Goal: Task Accomplishment & Management: Complete application form

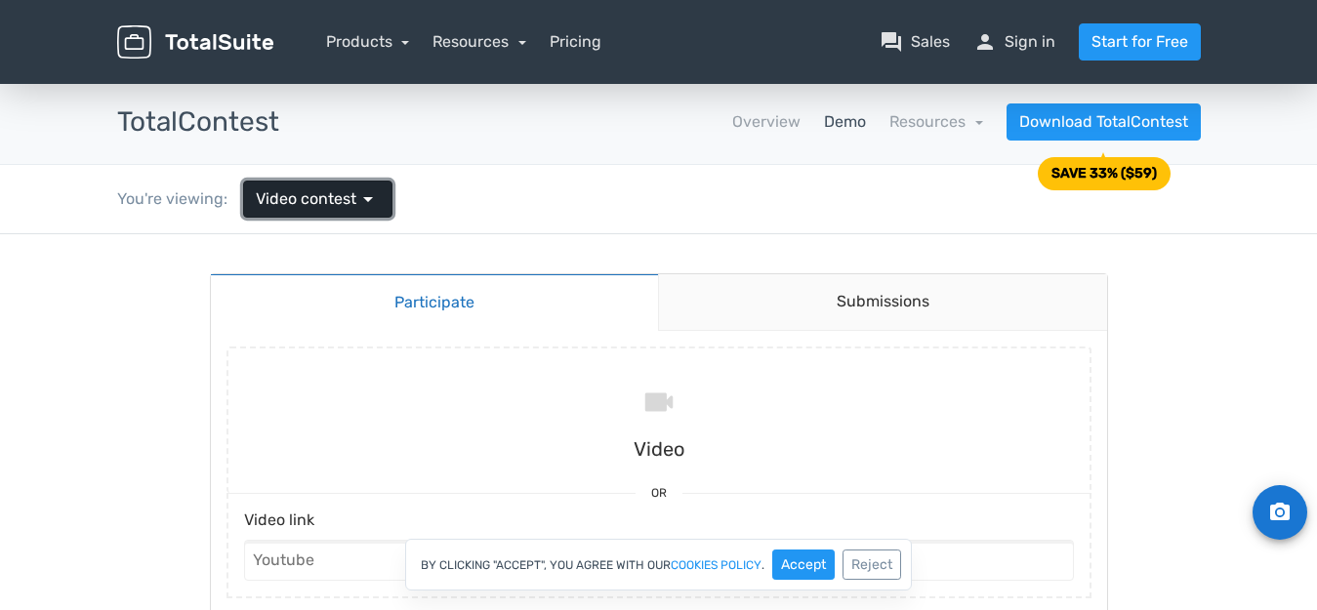
click at [363, 203] on span "arrow_drop_down" at bounding box center [367, 198] width 23 height 23
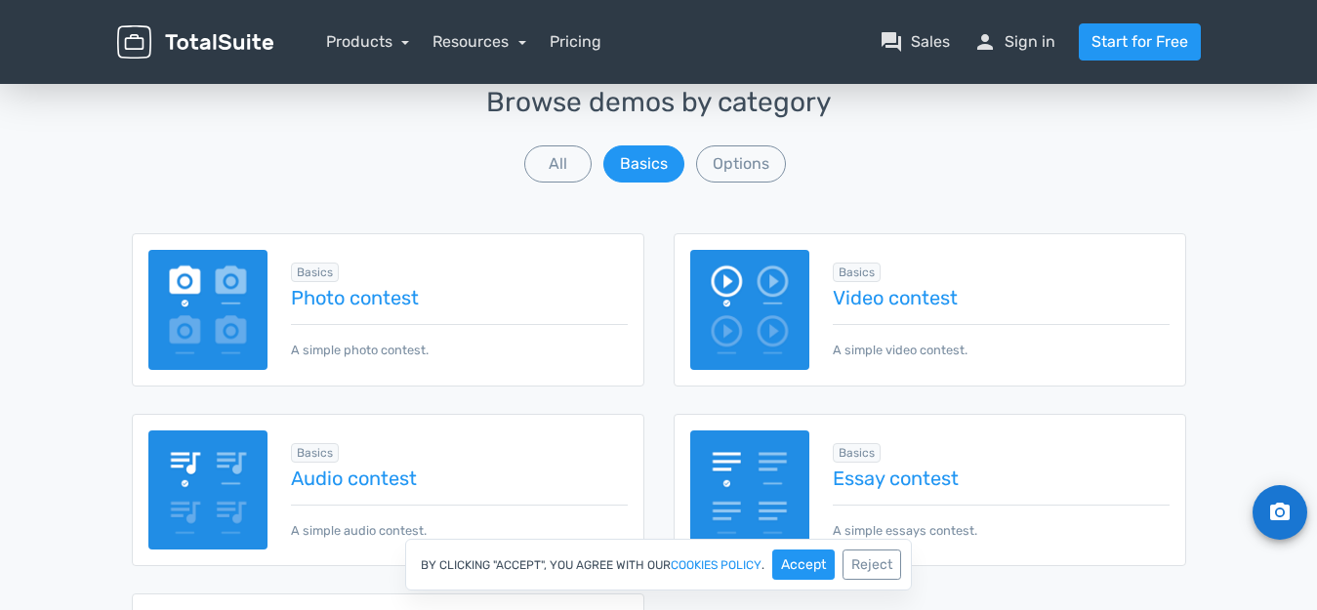
scroll to position [293, 0]
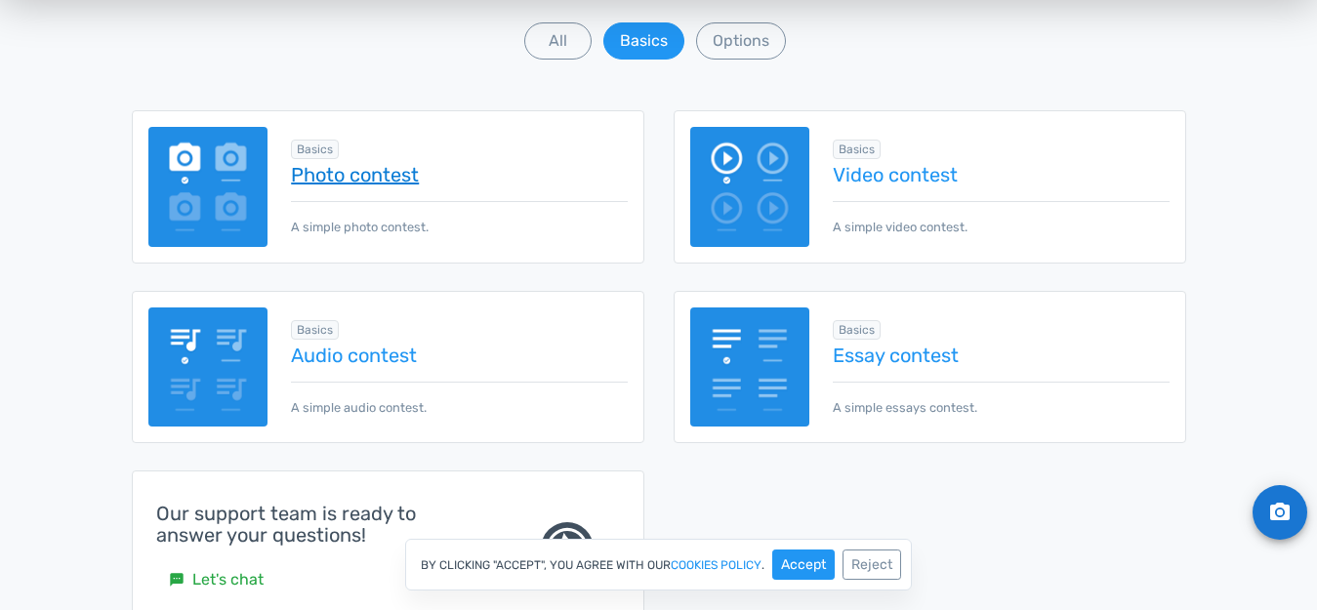
click at [356, 177] on link "Photo contest" at bounding box center [459, 174] width 336 height 21
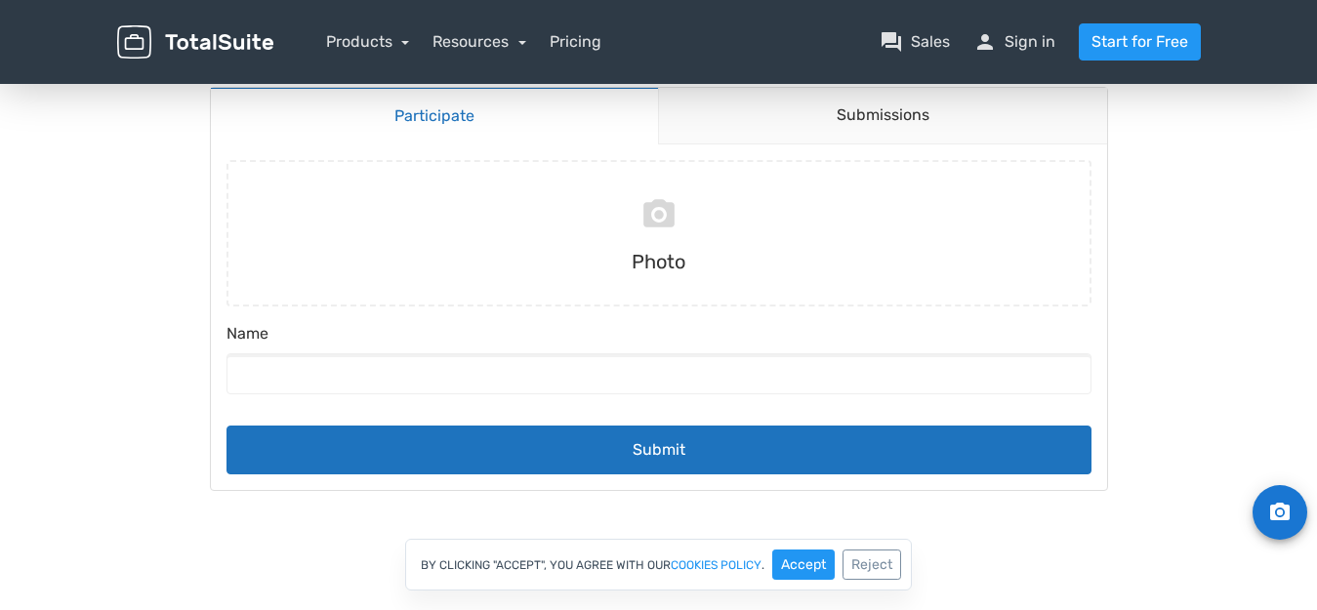
scroll to position [195, 0]
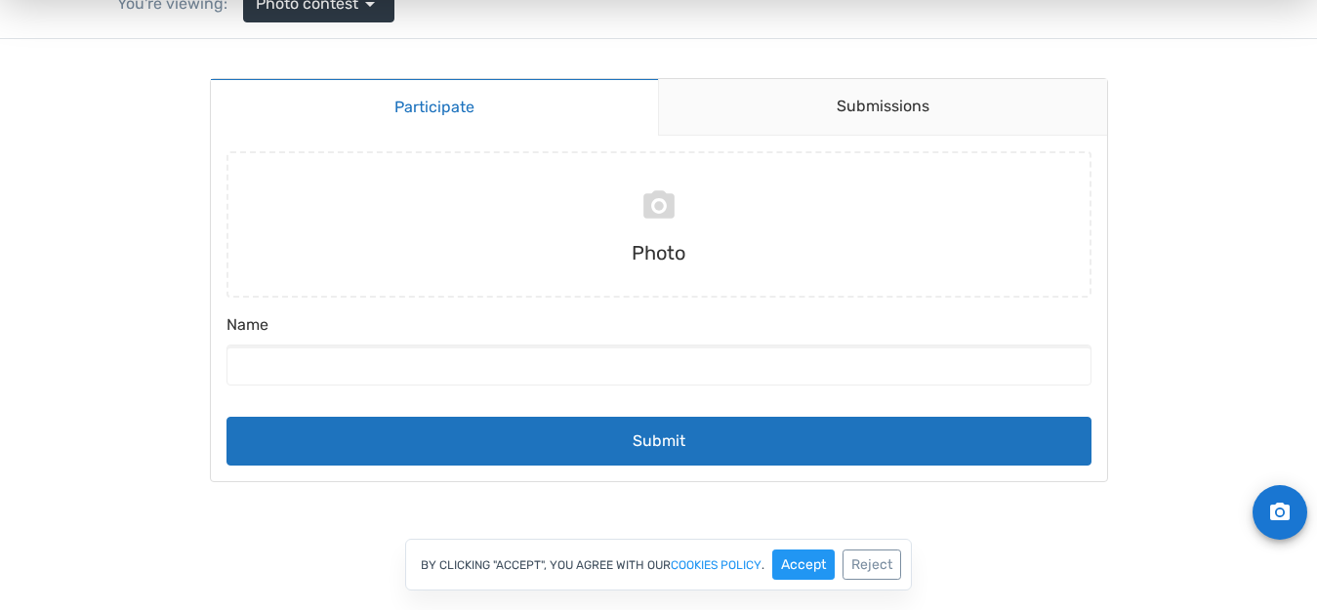
click at [535, 332] on label "Name" at bounding box center [658, 328] width 865 height 31
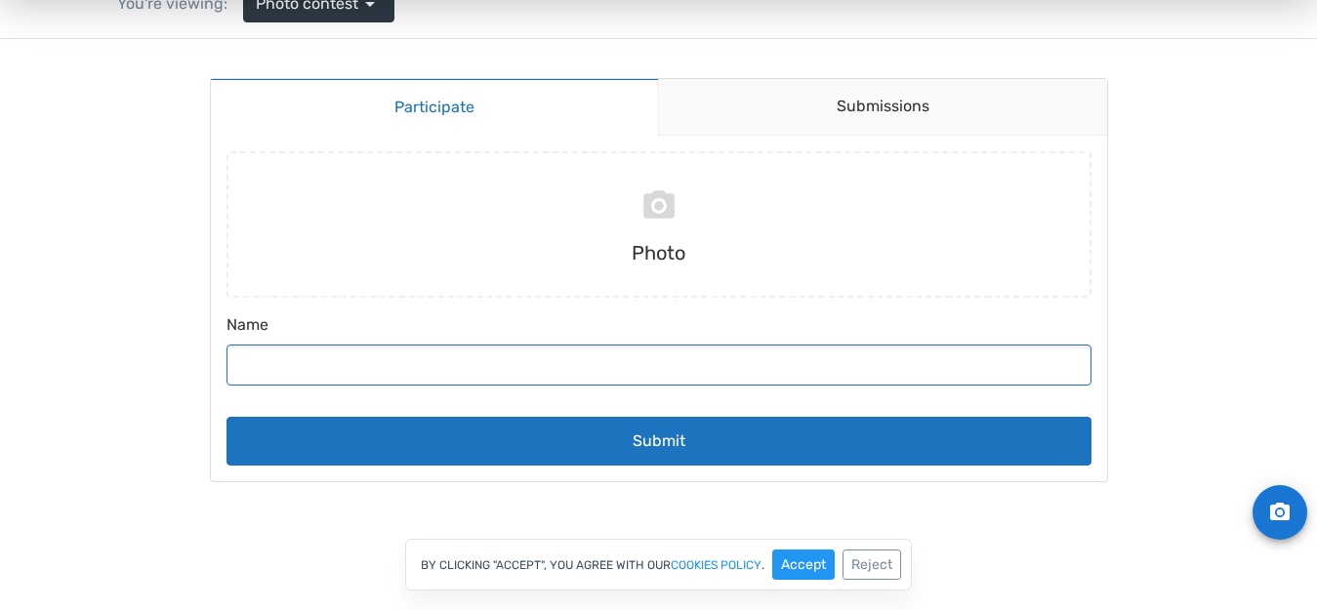
click at [535, 345] on input "Name" at bounding box center [658, 365] width 865 height 41
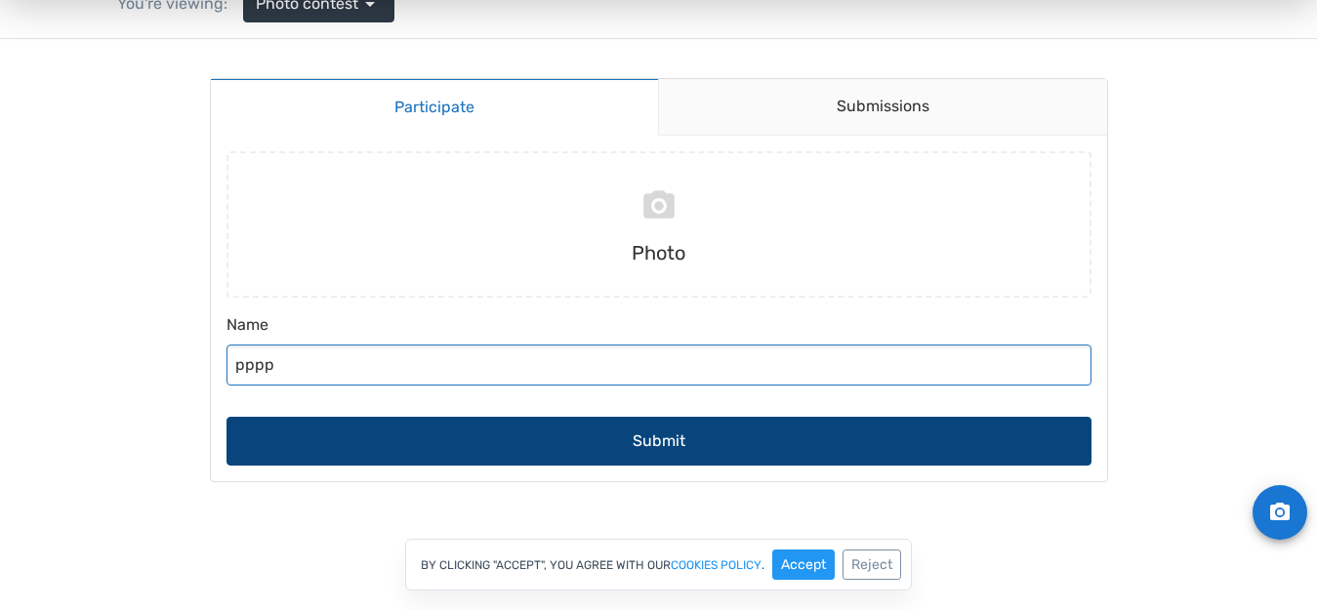
type input "pppp"
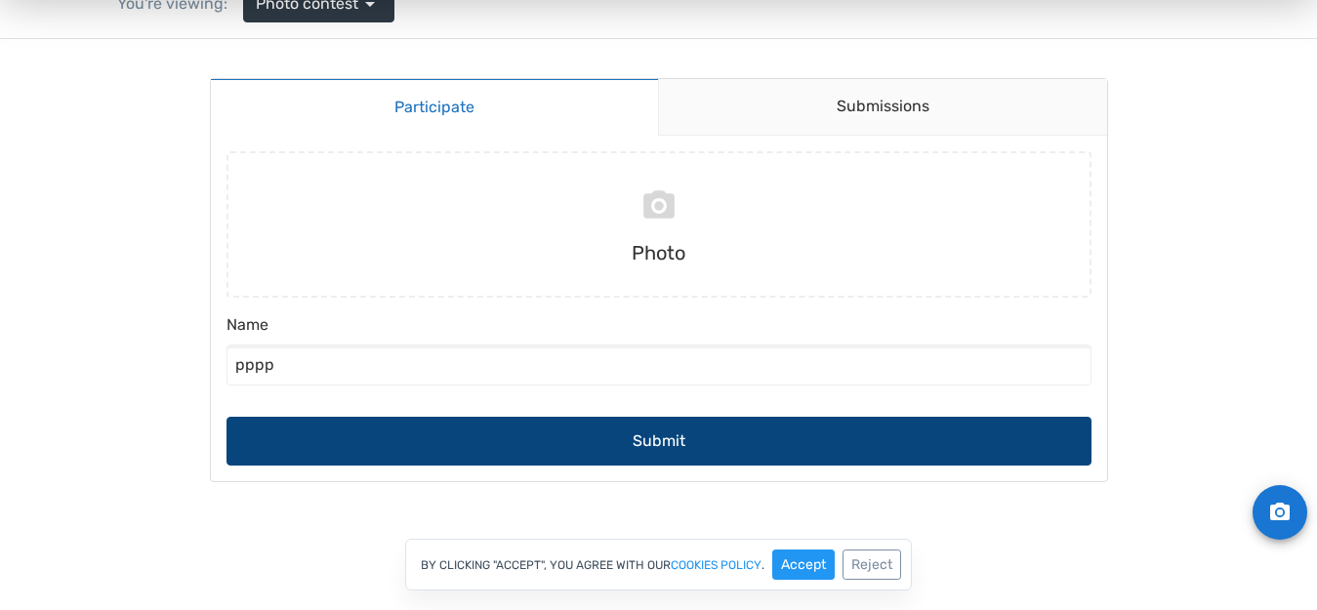
click at [621, 440] on button "Submit" at bounding box center [658, 441] width 865 height 49
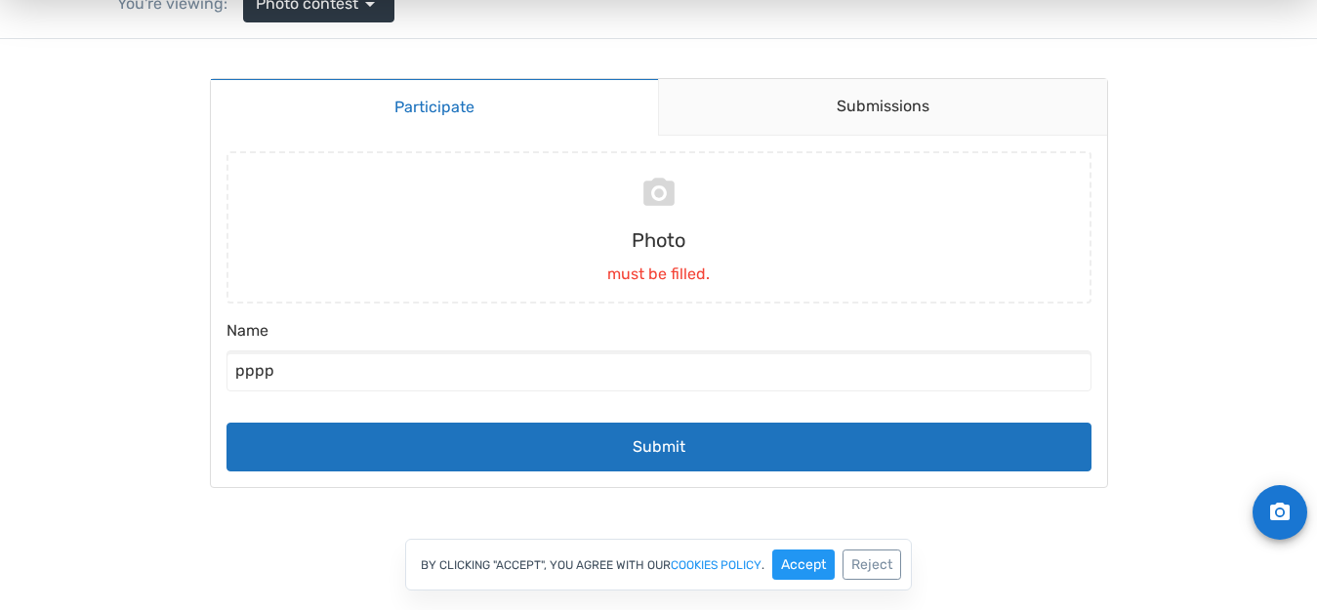
click at [307, 324] on label "Name" at bounding box center [658, 334] width 865 height 31
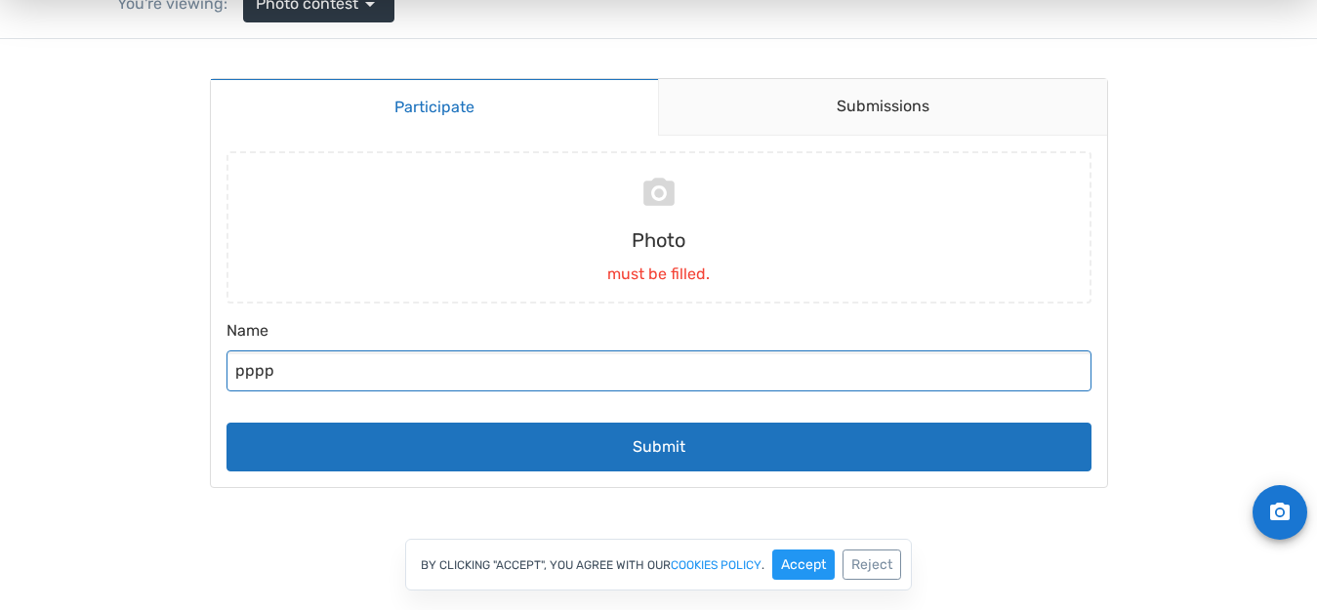
click at [307, 350] on input "pppp" at bounding box center [658, 370] width 865 height 41
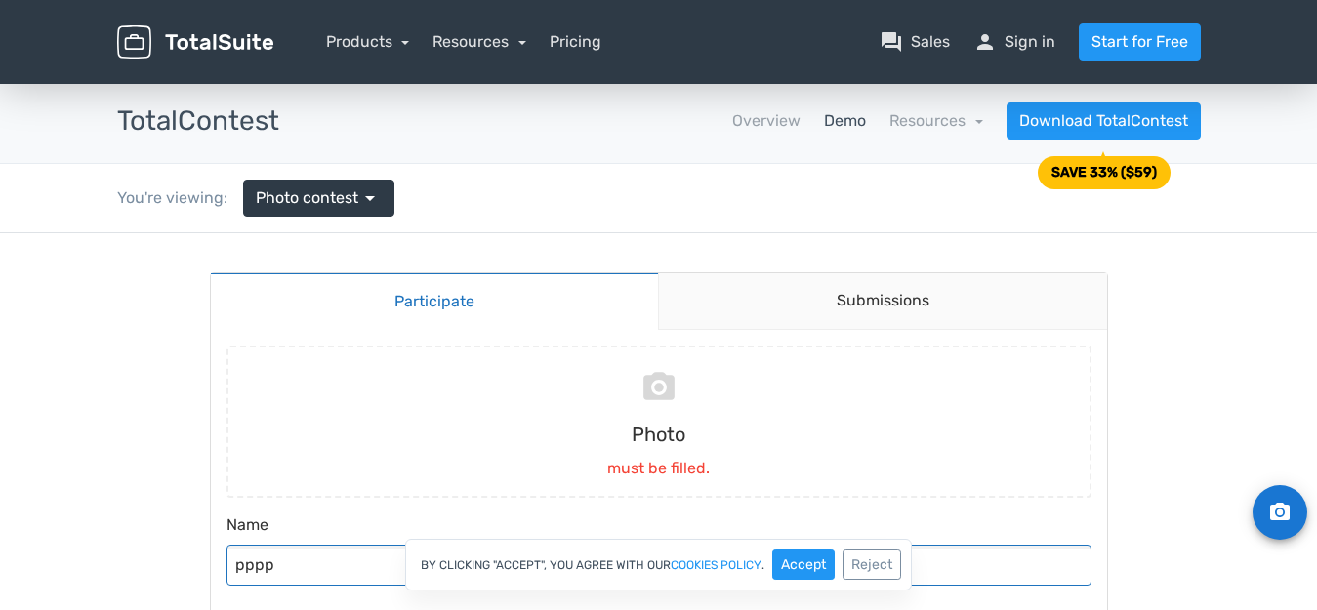
scroll to position [0, 0]
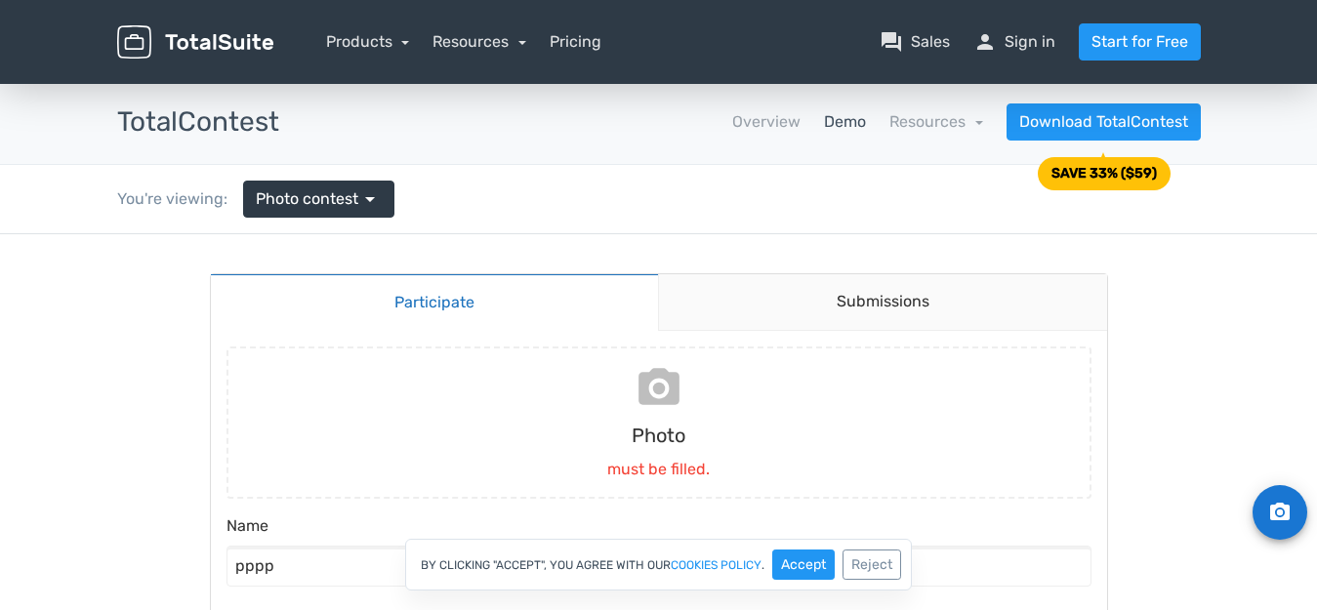
click at [662, 426] on input "file" at bounding box center [659, 423] width 881 height 152
click at [870, 309] on link "Submissions" at bounding box center [882, 302] width 449 height 57
